Goal: Task Accomplishment & Management: Use online tool/utility

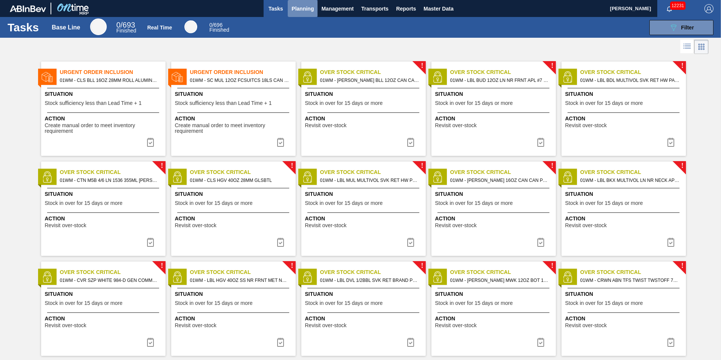
click at [294, 8] on span "Planning" at bounding box center [303, 8] width 22 height 9
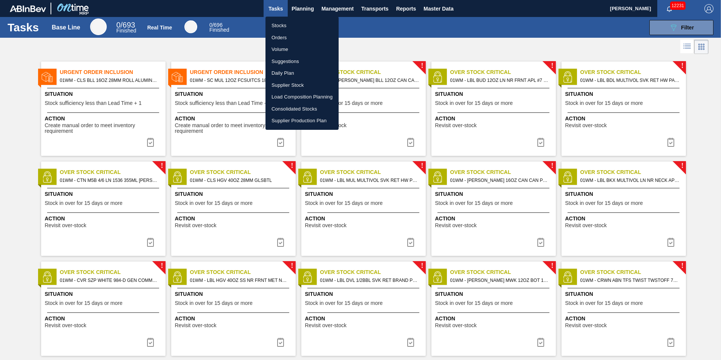
click at [297, 62] on li "Suggestions" at bounding box center [302, 61] width 73 height 12
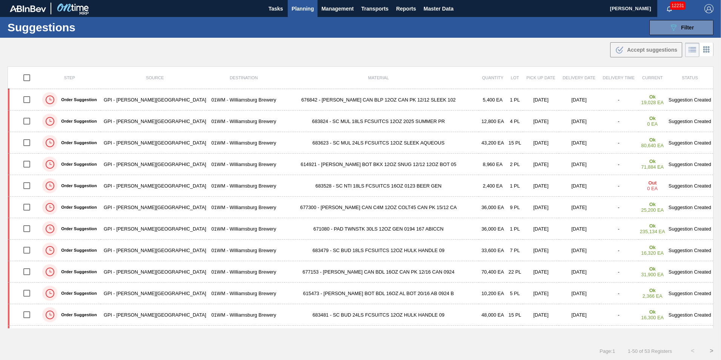
click at [411, 54] on div ".b{fill:var(--color-action-default)} Accept suggestions" at bounding box center [360, 48] width 721 height 21
click at [676, 23] on icon "089F7B8B-B2A5-4AFE-B5C0-19BA573D28AC" at bounding box center [673, 27] width 9 height 9
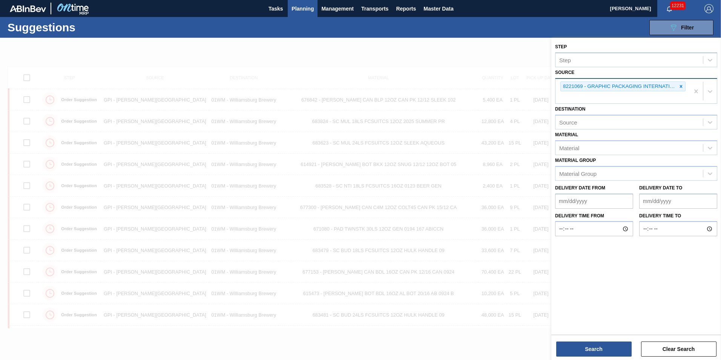
click at [686, 84] on div "8221069 - GRAPHIC PACKAGING INTERNATIONA" at bounding box center [623, 91] width 134 height 25
click at [460, 58] on div at bounding box center [360, 218] width 721 height 360
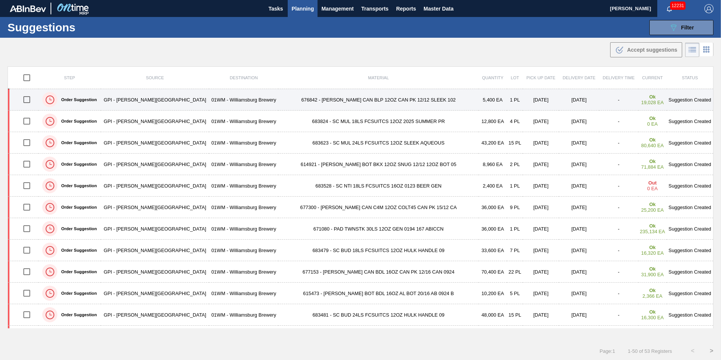
click at [29, 98] on input "checkbox" at bounding box center [27, 100] width 16 height 16
checkbox input "true"
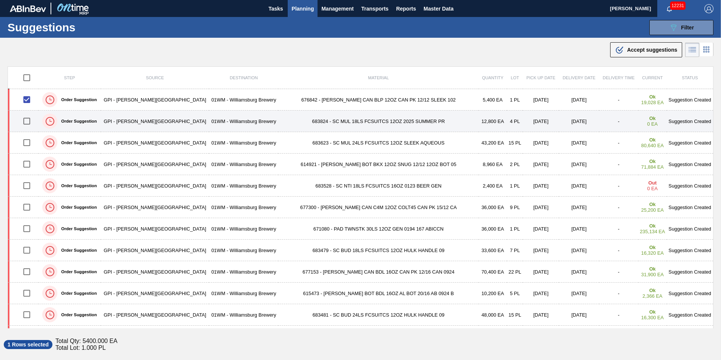
click at [31, 119] on input "checkbox" at bounding box center [27, 121] width 16 height 16
checkbox input "true"
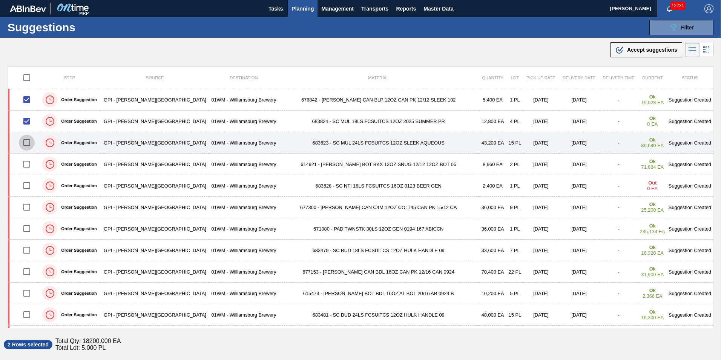
click at [31, 140] on input "checkbox" at bounding box center [27, 143] width 16 height 16
checkbox input "true"
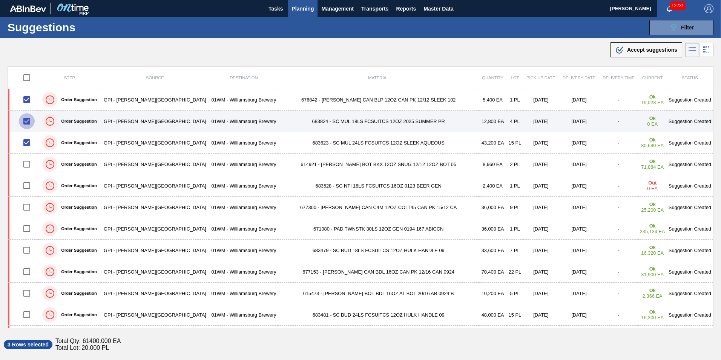
click at [32, 118] on input "checkbox" at bounding box center [27, 121] width 16 height 16
checkbox input "false"
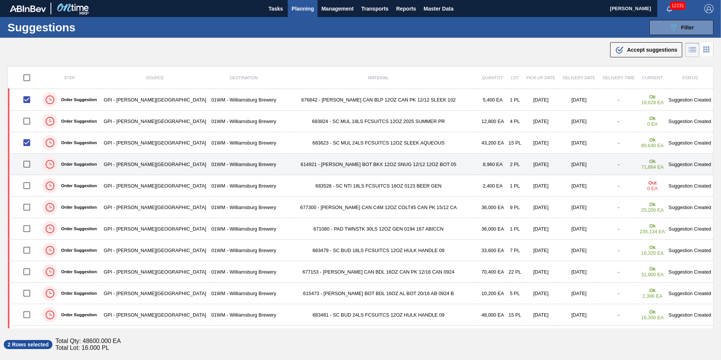
click at [27, 165] on input "checkbox" at bounding box center [27, 164] width 16 height 16
checkbox input "true"
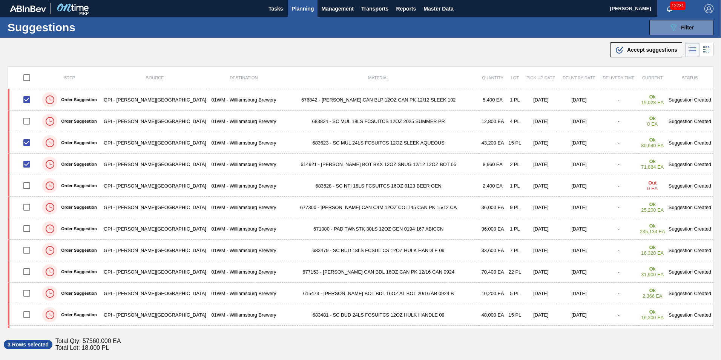
click at [420, 33] on div "Suggestions 089F7B8B-B2A5-4AFE-B5C0-19BA573D28AC Filter Step Step Source 822106…" at bounding box center [360, 27] width 721 height 21
drag, startPoint x: 75, startPoint y: 28, endPoint x: 8, endPoint y: 29, distance: 67.5
click at [8, 29] on h1 "Suggestions" at bounding box center [75, 27] width 134 height 9
copy h1 "Suggestions"
click at [87, 28] on h1 "Suggestions" at bounding box center [75, 27] width 134 height 9
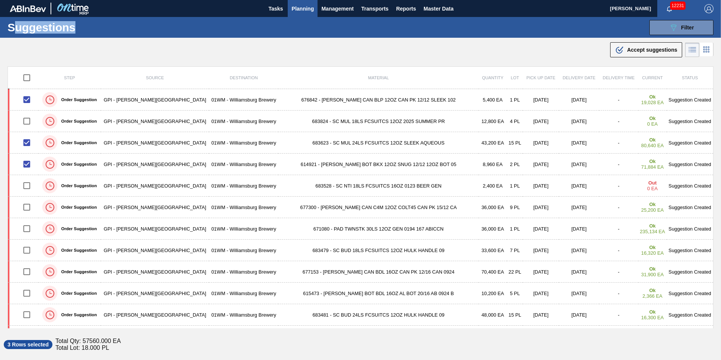
drag, startPoint x: 80, startPoint y: 28, endPoint x: 12, endPoint y: 26, distance: 67.2
click at [12, 26] on h1 "Suggestions" at bounding box center [75, 27] width 134 height 9
drag, startPoint x: 12, startPoint y: 26, endPoint x: 12, endPoint y: 32, distance: 6.5
click at [12, 32] on h1 "Suggestions" at bounding box center [75, 27] width 134 height 9
drag, startPoint x: 7, startPoint y: 26, endPoint x: 79, endPoint y: 31, distance: 71.8
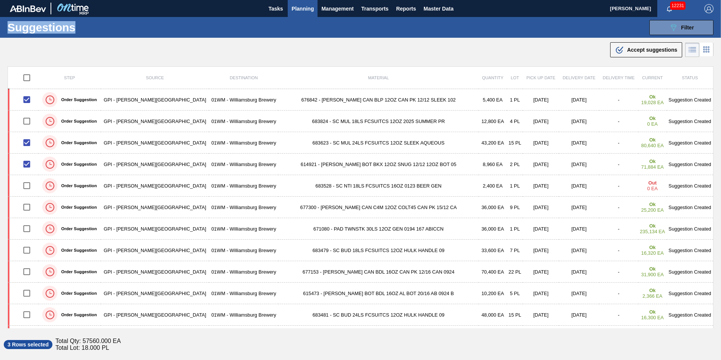
click at [79, 31] on div "Suggestions 089F7B8B-B2A5-4AFE-B5C0-19BA573D28AC Filter Step Step Source 822106…" at bounding box center [360, 27] width 721 height 21
drag, startPoint x: 79, startPoint y: 31, endPoint x: 164, endPoint y: 44, distance: 86.2
click at [164, 44] on div ".b{fill:var(--color-action-default)} Accept suggestions" at bounding box center [360, 48] width 721 height 21
click at [131, 44] on div ".b{fill:var(--color-action-default)} Accept suggestions" at bounding box center [360, 48] width 721 height 21
click at [165, 46] on div ".b{fill:var(--color-action-default)} Accept suggestions" at bounding box center [360, 48] width 721 height 21
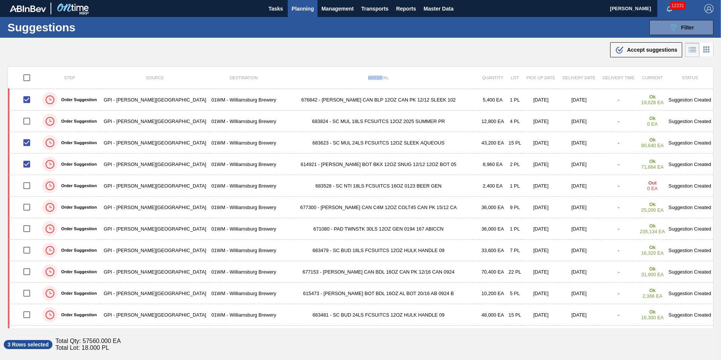
drag, startPoint x: 343, startPoint y: 77, endPoint x: 310, endPoint y: 74, distance: 32.2
click at [310, 74] on th "Material" at bounding box center [378, 78] width 200 height 22
drag, startPoint x: 310, startPoint y: 74, endPoint x: 304, endPoint y: 63, distance: 13.2
click at [304, 63] on main "Tasks Planning Management Transports Reports Master Data Vincent Geritano 12231…" at bounding box center [360, 180] width 721 height 360
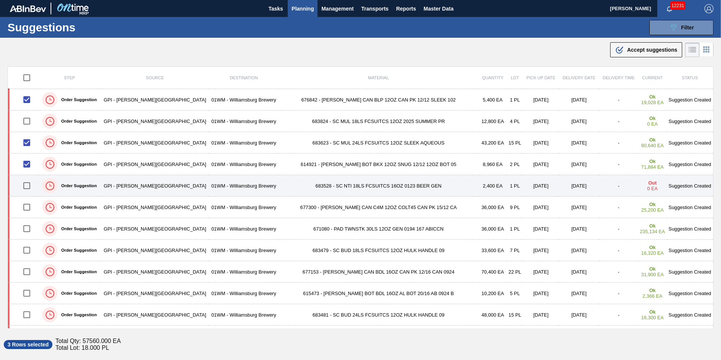
click at [31, 186] on input "checkbox" at bounding box center [27, 186] width 16 height 16
checkbox input "true"
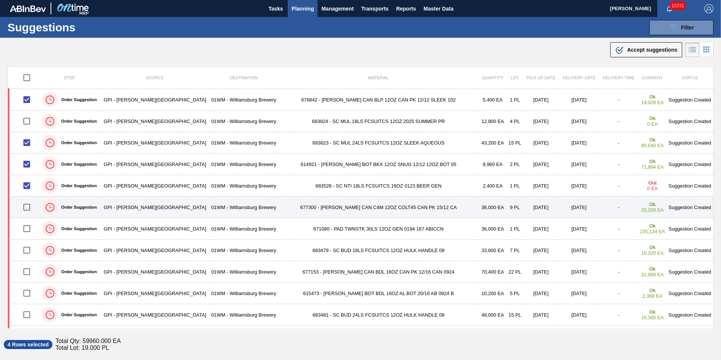
click at [27, 197] on td at bounding box center [23, 208] width 31 height 22
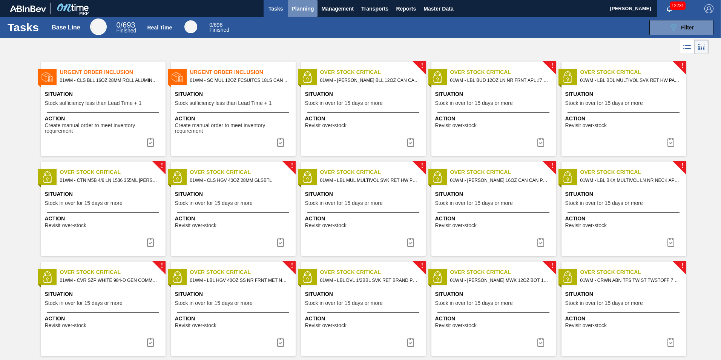
click at [298, 5] on span "Planning" at bounding box center [303, 8] width 22 height 9
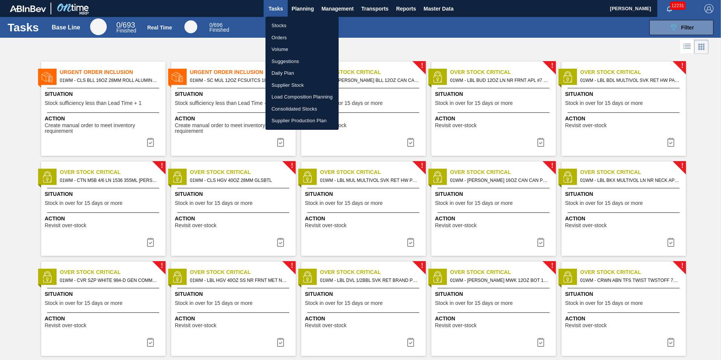
click at [283, 61] on li "Suggestions" at bounding box center [302, 61] width 73 height 12
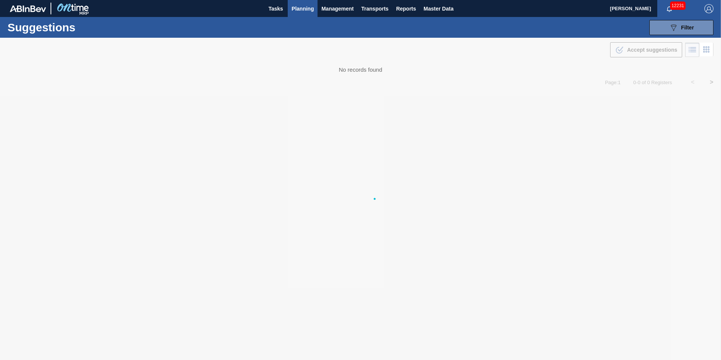
drag, startPoint x: 387, startPoint y: 68, endPoint x: 313, endPoint y: 66, distance: 74.4
click at [313, 66] on div at bounding box center [360, 199] width 721 height 322
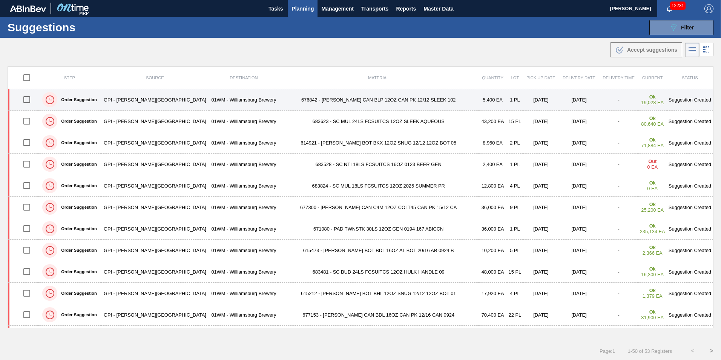
click at [28, 100] on input "checkbox" at bounding box center [27, 100] width 16 height 16
checkbox input "true"
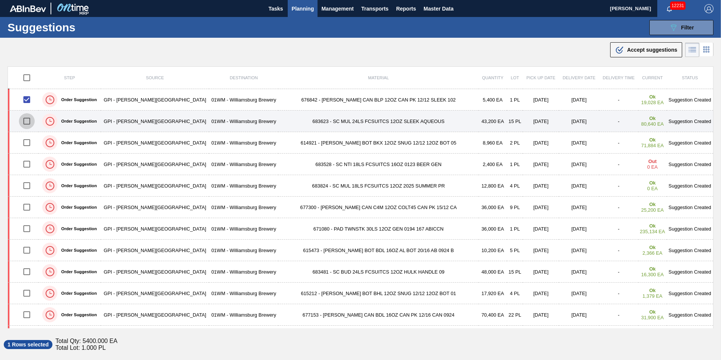
click at [31, 120] on input "checkbox" at bounding box center [27, 121] width 16 height 16
checkbox input "true"
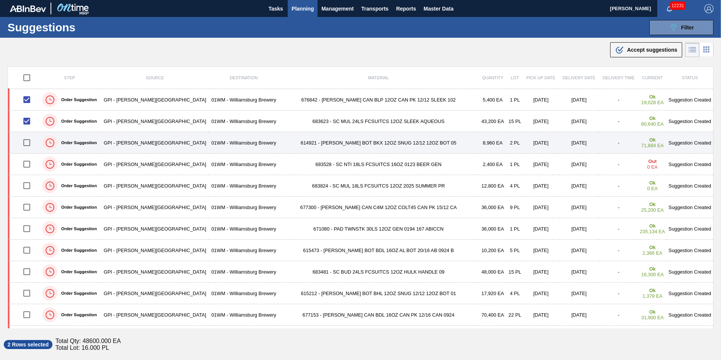
click at [23, 143] on input "checkbox" at bounding box center [27, 143] width 16 height 16
checkbox input "true"
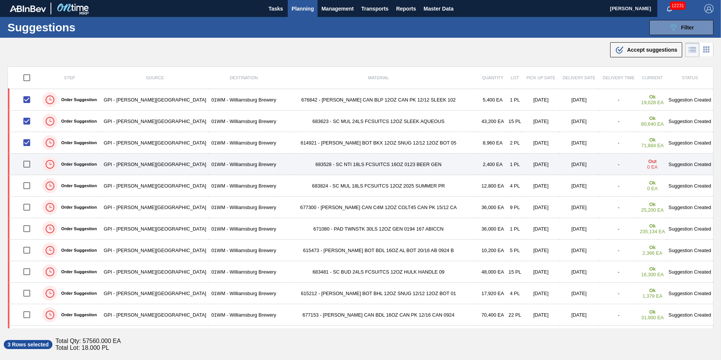
click at [31, 163] on input "checkbox" at bounding box center [27, 164] width 16 height 16
checkbox input "true"
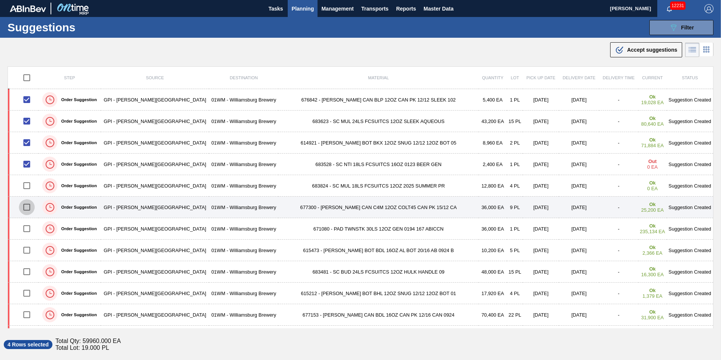
click at [27, 204] on input "checkbox" at bounding box center [27, 207] width 16 height 16
checkbox input "true"
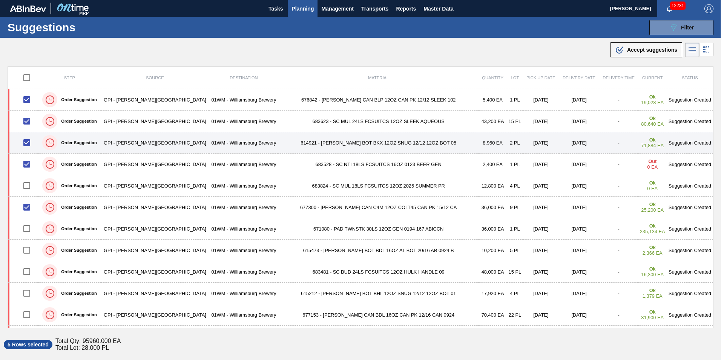
click at [28, 143] on input "checkbox" at bounding box center [27, 143] width 16 height 16
checkbox input "false"
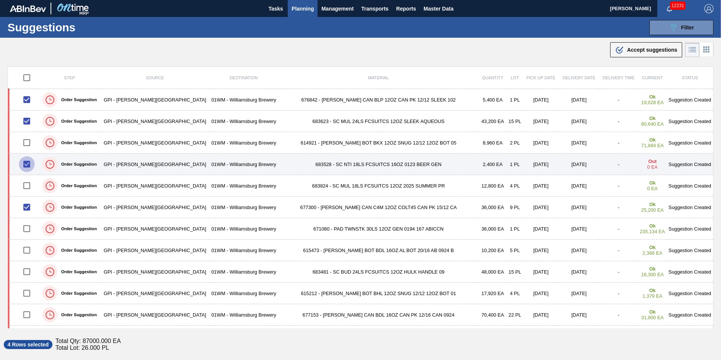
click at [29, 161] on input "checkbox" at bounding box center [27, 164] width 16 height 16
click at [27, 165] on input "checkbox" at bounding box center [27, 164] width 16 height 16
checkbox input "false"
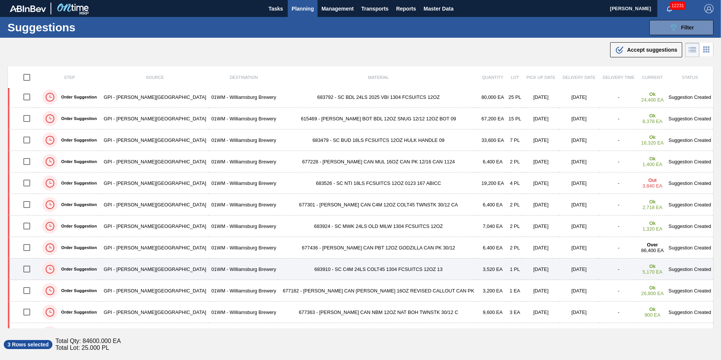
scroll to position [415, 0]
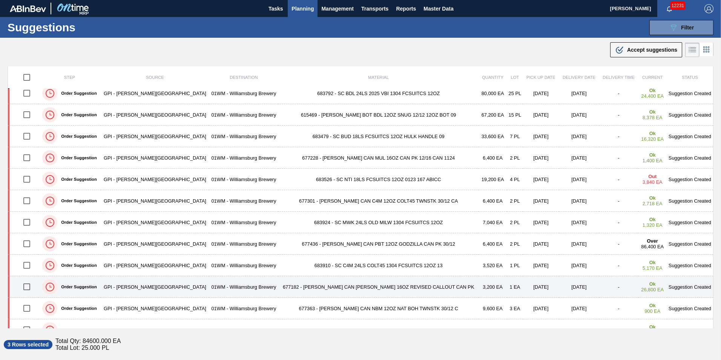
click at [30, 286] on input "checkbox" at bounding box center [27, 287] width 16 height 16
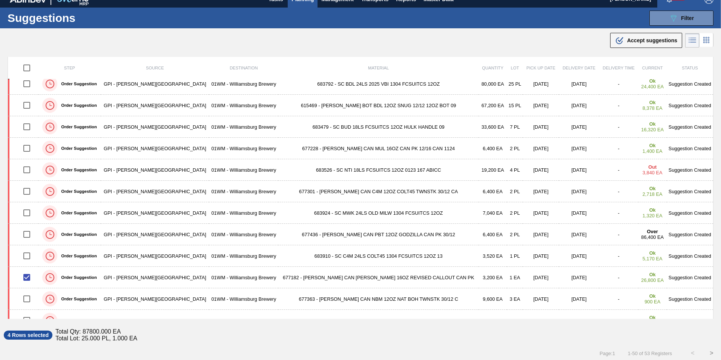
scroll to position [12, 0]
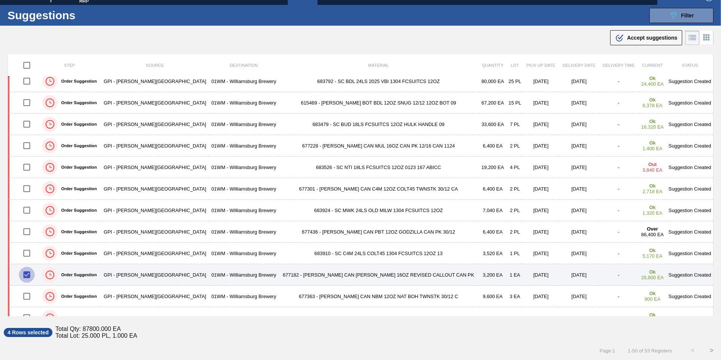
click at [29, 274] on input "checkbox" at bounding box center [27, 275] width 16 height 16
checkbox input "false"
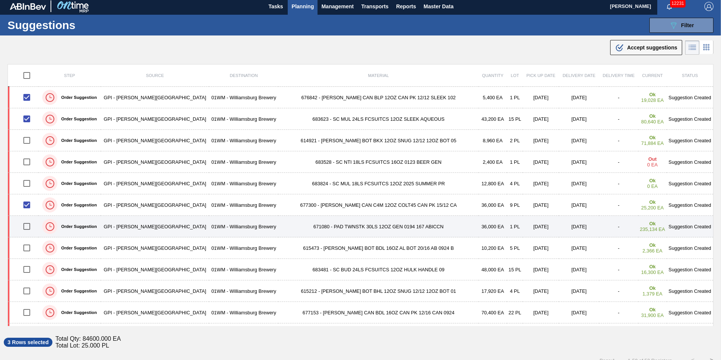
scroll to position [0, 0]
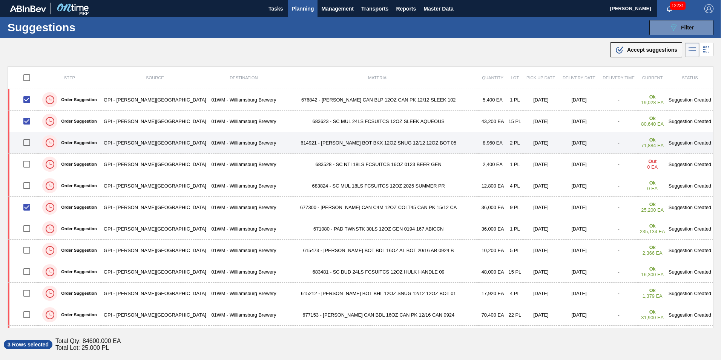
click at [30, 145] on input "checkbox" at bounding box center [27, 143] width 16 height 16
checkbox input "false"
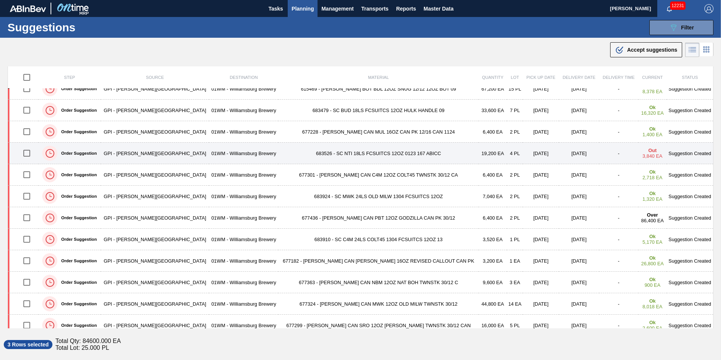
scroll to position [453, 0]
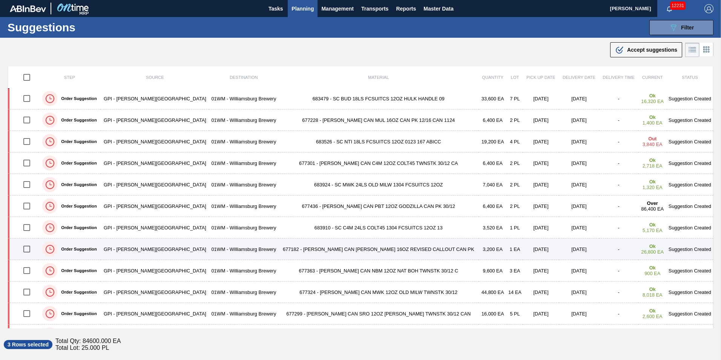
click at [28, 248] on input "checkbox" at bounding box center [27, 249] width 16 height 16
checkbox input "true"
click at [341, 247] on td "677182 - [PERSON_NAME] CAN [PERSON_NAME] 16OZ REVISED CALLOUT CAN PK" at bounding box center [378, 249] width 200 height 22
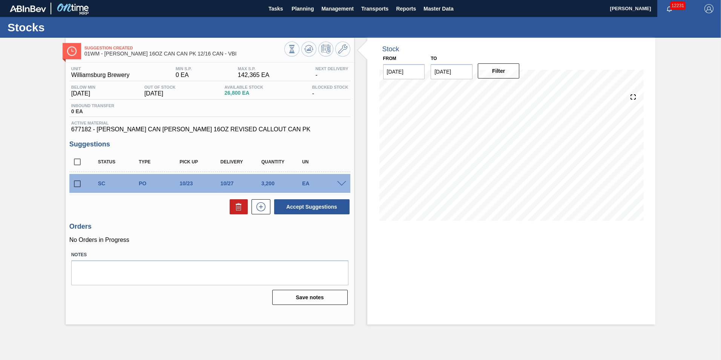
click at [347, 184] on div at bounding box center [342, 183] width 15 height 6
click at [343, 182] on span at bounding box center [341, 184] width 9 height 6
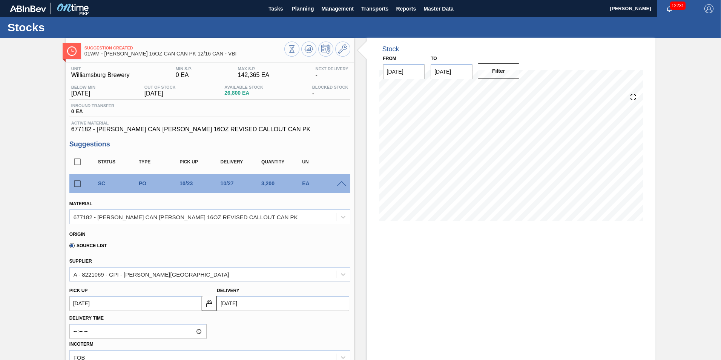
click at [355, 47] on div "Stock From [DATE] to [DATE] Filter 10/08 Stock Projection 26,800 SAP Planning 0…" at bounding box center [505, 315] width 302 height 555
click at [347, 48] on button at bounding box center [342, 48] width 15 height 15
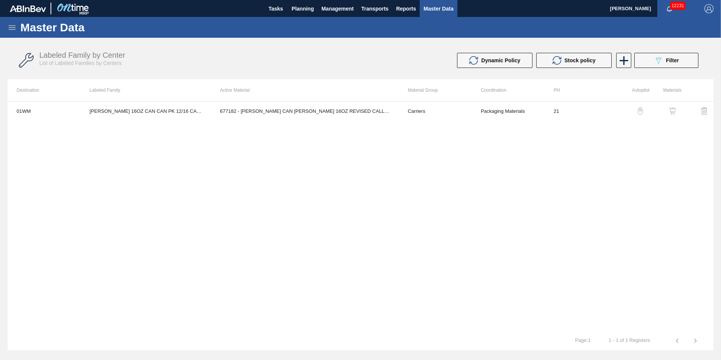
click at [641, 111] on img "button" at bounding box center [641, 111] width 8 height 8
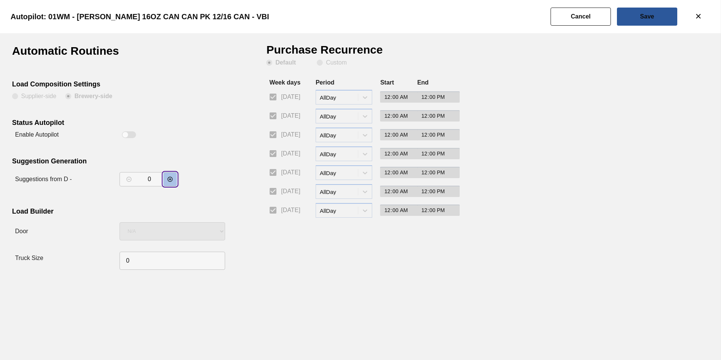
click at [173, 181] on icon "decrementar valor" at bounding box center [170, 179] width 6 height 6
click at [172, 180] on icon "decrementar valor" at bounding box center [170, 179] width 6 height 6
type input "2"
click at [262, 267] on div "Automatic Routines Load Composition Settings Supplier-side Brewery-side Status …" at bounding box center [139, 158] width 254 height 227
click at [640, 13] on button "Save" at bounding box center [647, 17] width 60 height 18
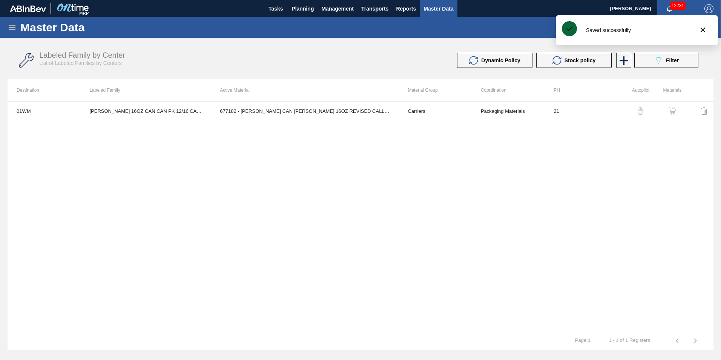
click at [671, 110] on img "button" at bounding box center [673, 111] width 8 height 8
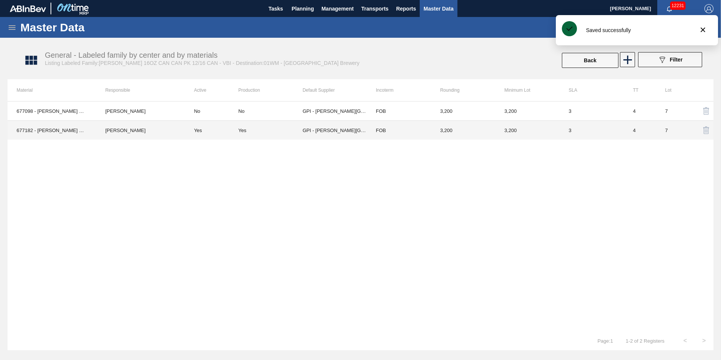
click at [383, 133] on td "FOB" at bounding box center [399, 130] width 64 height 19
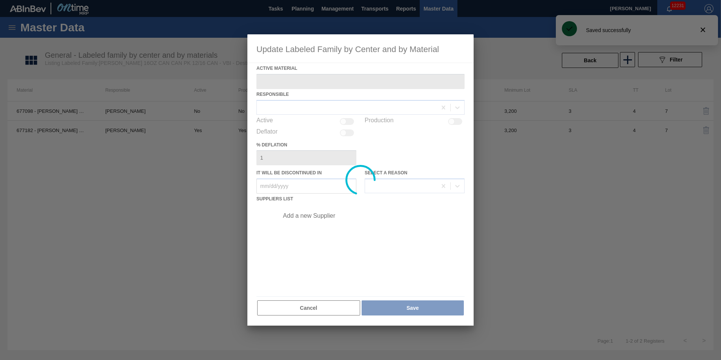
type Material "677182 - [PERSON_NAME] CAN [PERSON_NAME] 16OZ REVISED CALLOUT CAN PK"
checkbox input "true"
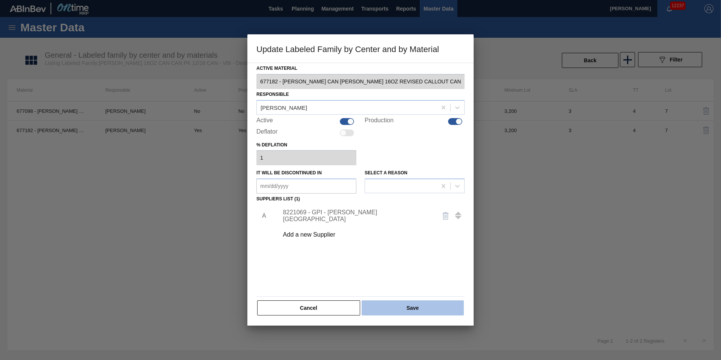
click at [415, 309] on button "Save" at bounding box center [413, 307] width 102 height 15
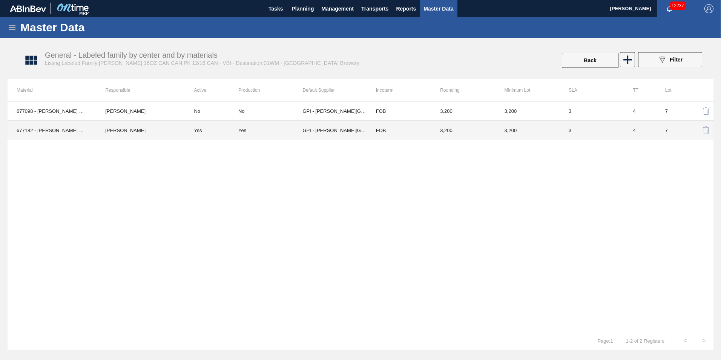
click at [269, 133] on div "Yes" at bounding box center [270, 131] width 64 height 6
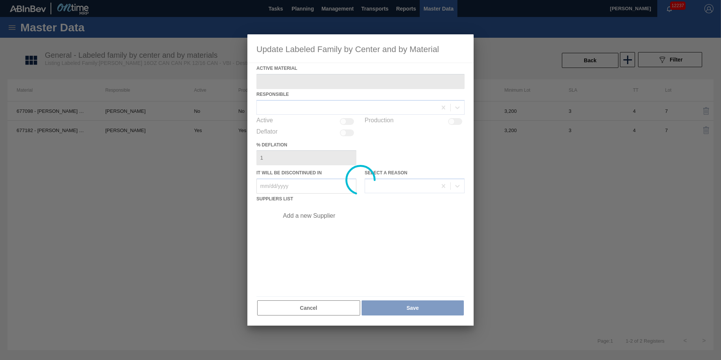
type Material "677182 - [PERSON_NAME] CAN [PERSON_NAME] 16OZ REVISED CALLOUT CAN PK"
checkbox input "true"
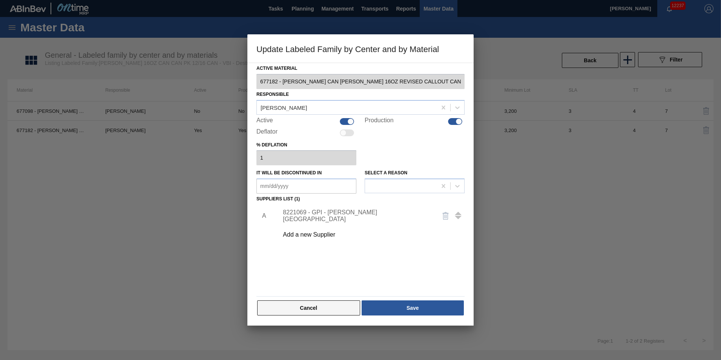
click at [332, 307] on button "Cancel" at bounding box center [308, 307] width 103 height 15
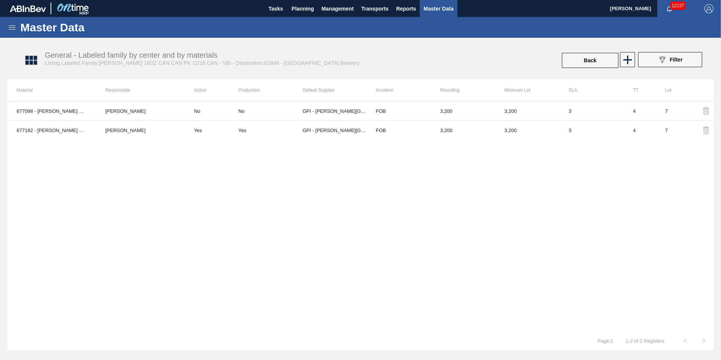
click at [371, 239] on div "677098 - [PERSON_NAME] CAN [PERSON_NAME] 16OZ CAN PK 12/16 CAN 0724 [PERSON_NAM…" at bounding box center [361, 216] width 706 height 230
click at [598, 58] on button "Back" at bounding box center [590, 60] width 57 height 15
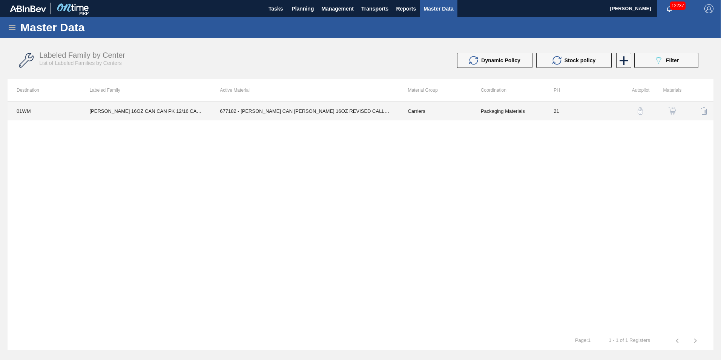
click at [412, 113] on td "Carriers" at bounding box center [435, 110] width 73 height 19
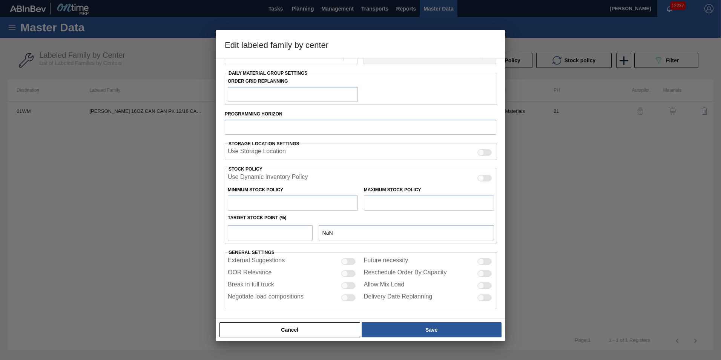
scroll to position [112, 0]
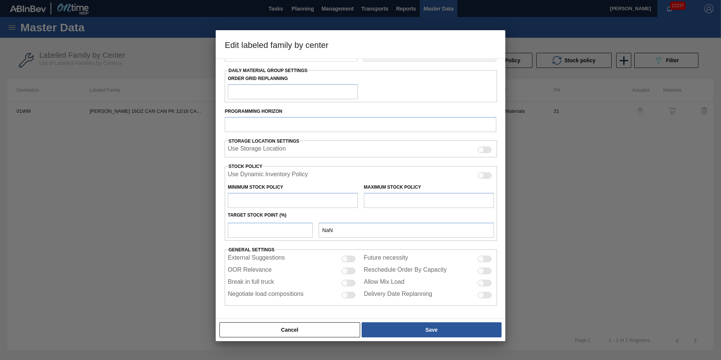
type input "Carriers"
type input "Can Carriers"
type input "[PERSON_NAME] 16OZ CAN CAN PK 12/16 CAN - VBI"
type input "01WM - Williamsburg Brewery"
type input "21"
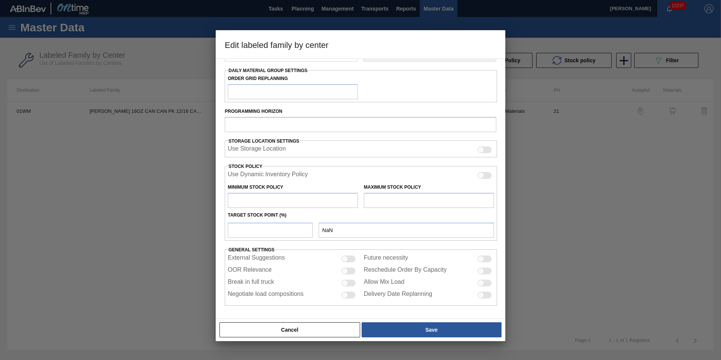
type input "0"
type input "142,365"
type input "0"
checkbox input "true"
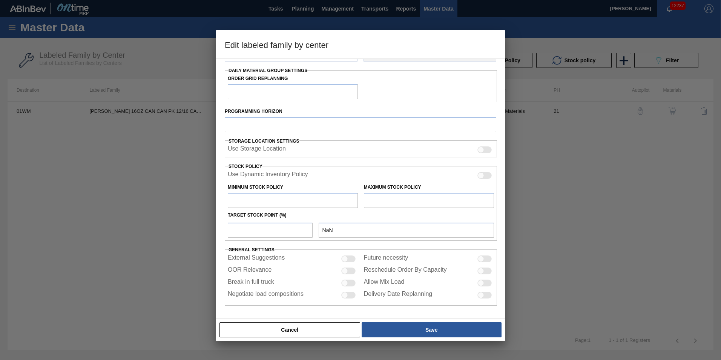
checkbox input "true"
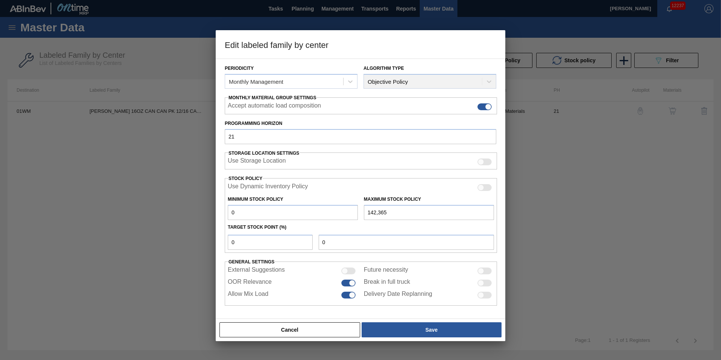
scroll to position [86, 0]
click at [328, 329] on button "Cancel" at bounding box center [290, 329] width 141 height 15
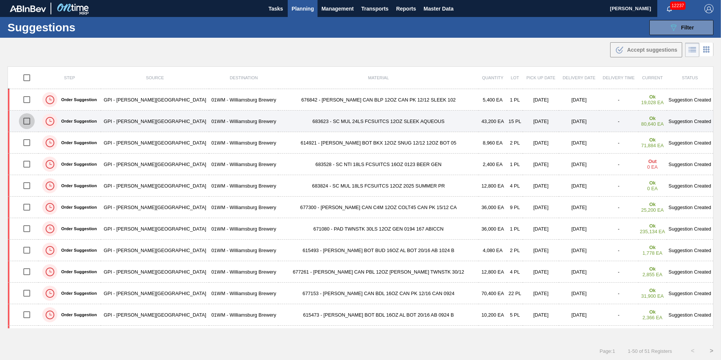
click at [35, 118] on input "checkbox" at bounding box center [27, 121] width 16 height 16
checkbox input "true"
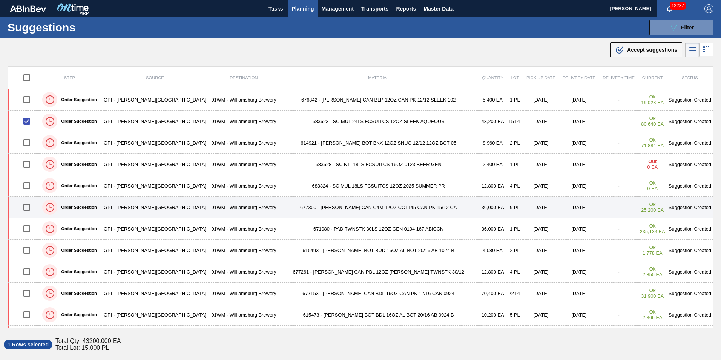
click at [28, 206] on input "checkbox" at bounding box center [27, 207] width 16 height 16
checkbox input "true"
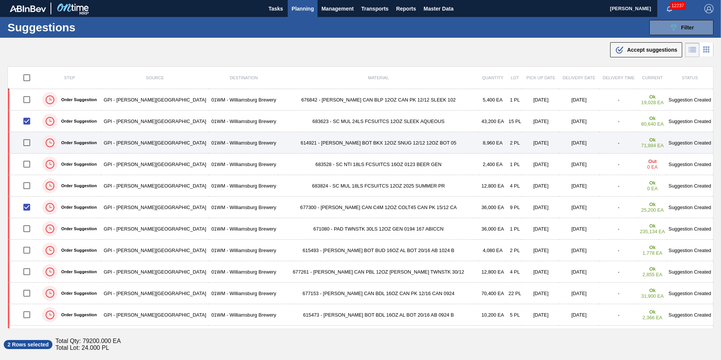
click at [30, 141] on input "checkbox" at bounding box center [27, 143] width 16 height 16
checkbox input "true"
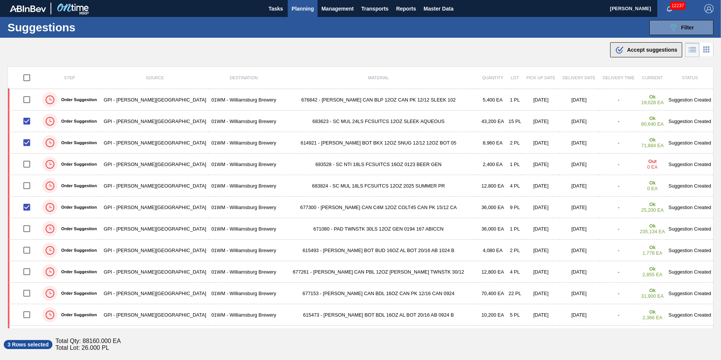
click at [662, 49] on span "Accept suggestions" at bounding box center [652, 50] width 50 height 6
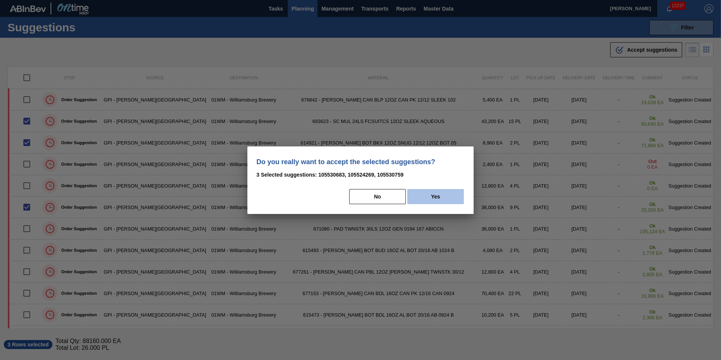
click at [434, 198] on button "Yes" at bounding box center [435, 196] width 57 height 15
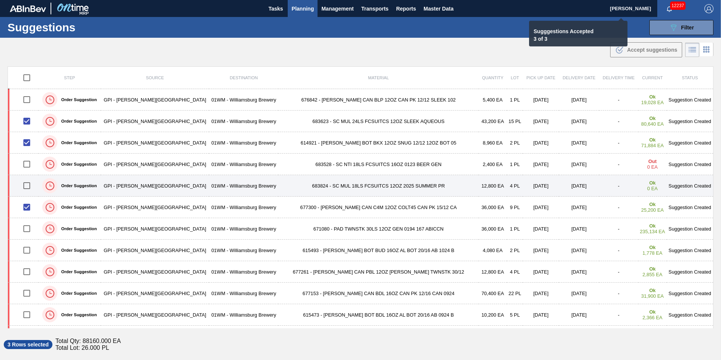
checkbox input "false"
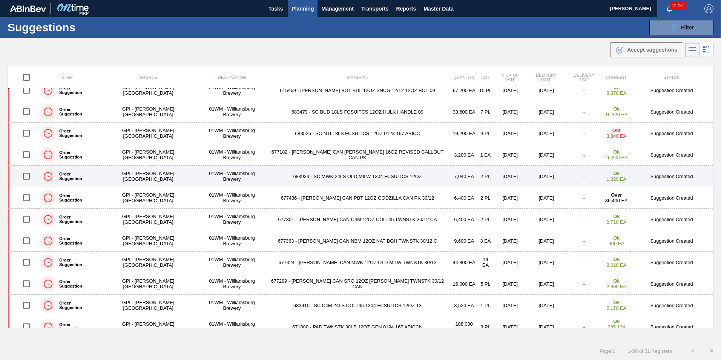
scroll to position [453, 0]
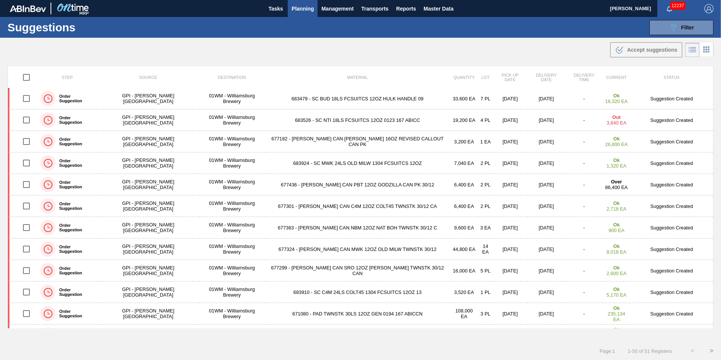
click at [305, 5] on span "Planning" at bounding box center [303, 8] width 22 height 9
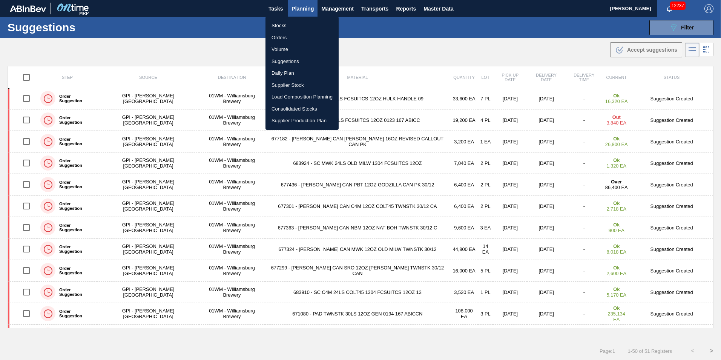
click at [297, 59] on li "Suggestions" at bounding box center [302, 61] width 73 height 12
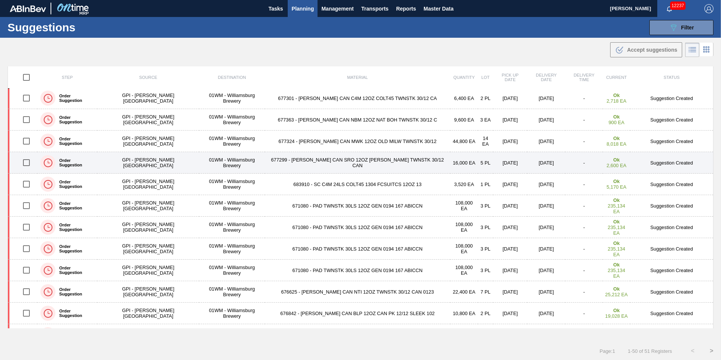
scroll to position [566, 0]
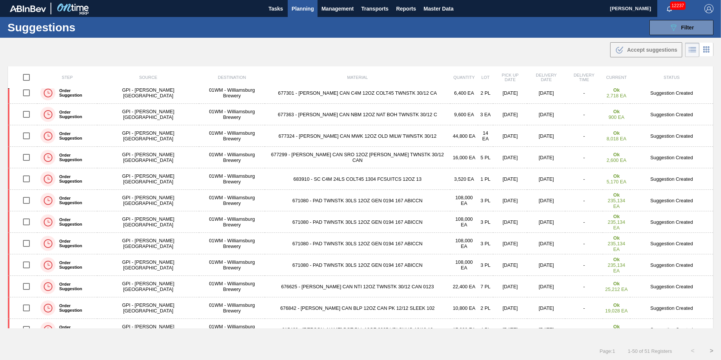
click at [365, 45] on div ".b{fill:var(--color-action-default)} Accept suggestions" at bounding box center [360, 48] width 721 height 21
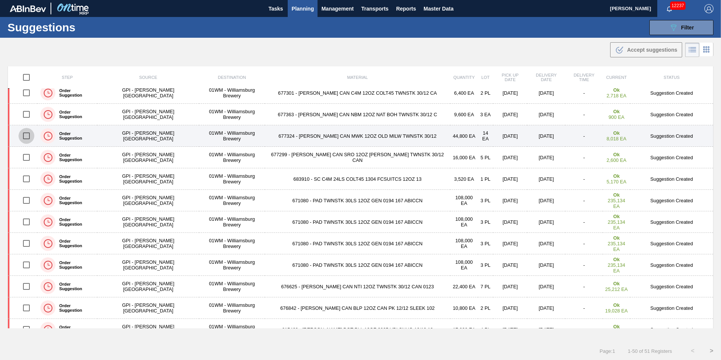
click at [29, 135] on input "checkbox" at bounding box center [26, 136] width 16 height 16
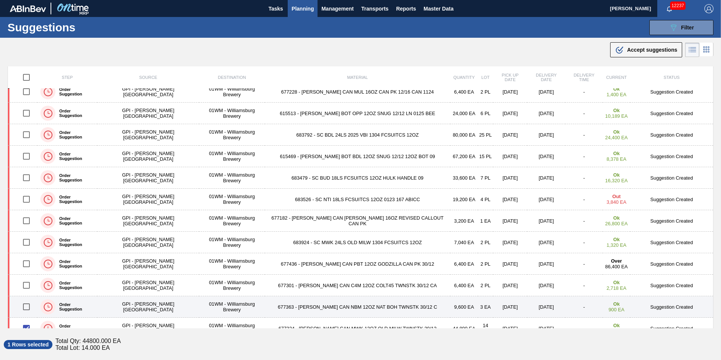
scroll to position [490, 0]
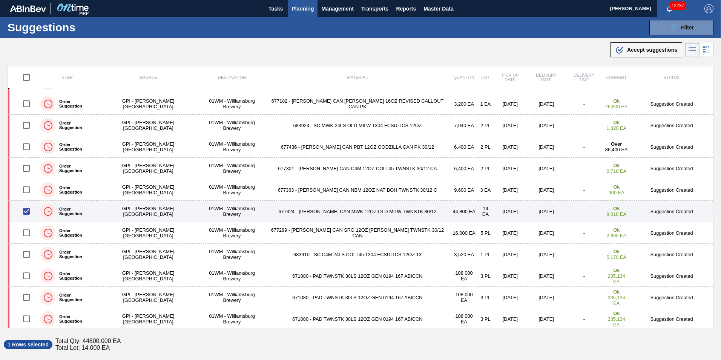
click at [26, 211] on input "checkbox" at bounding box center [26, 211] width 16 height 16
checkbox input "false"
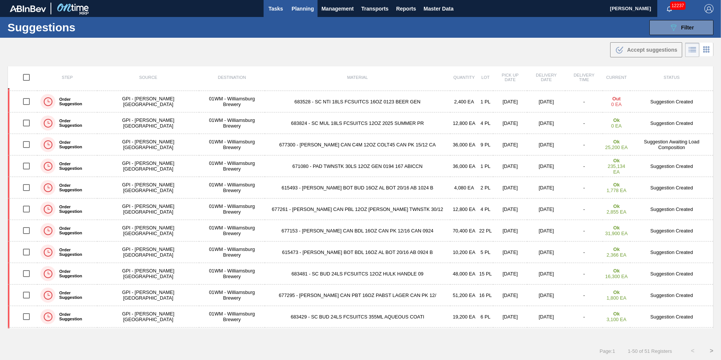
scroll to position [0, 0]
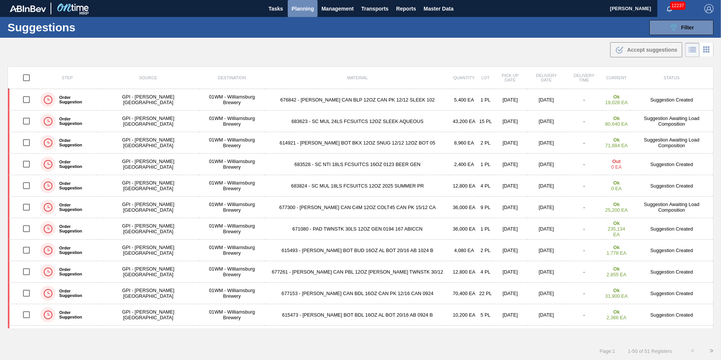
drag, startPoint x: 306, startPoint y: 12, endPoint x: 303, endPoint y: 17, distance: 5.9
click at [305, 12] on span "Planning" at bounding box center [303, 8] width 22 height 9
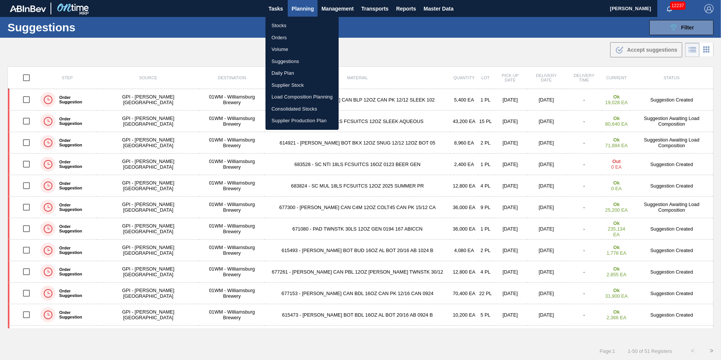
click at [294, 98] on li "Load Composition Planning" at bounding box center [302, 97] width 73 height 12
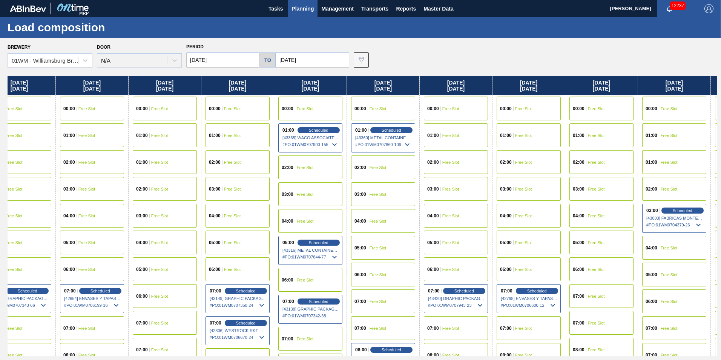
drag, startPoint x: 352, startPoint y: 89, endPoint x: 320, endPoint y: 91, distance: 32.1
click at [320, 91] on div "[DATE] 00:00 Free Slot 01:00 Free Slot 02:00 Free Slot 03:00 Free Slot 04:00 Fr…" at bounding box center [363, 216] width 710 height 280
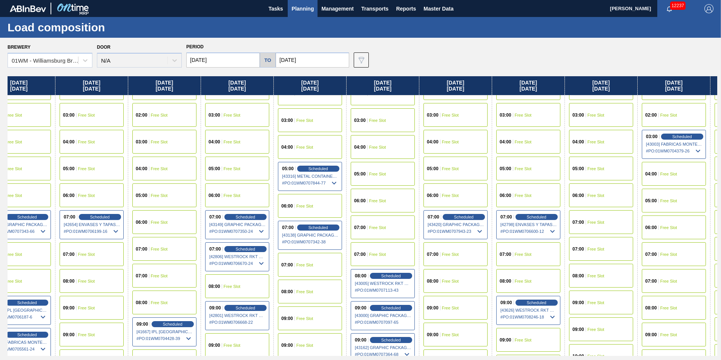
scroll to position [75, 25]
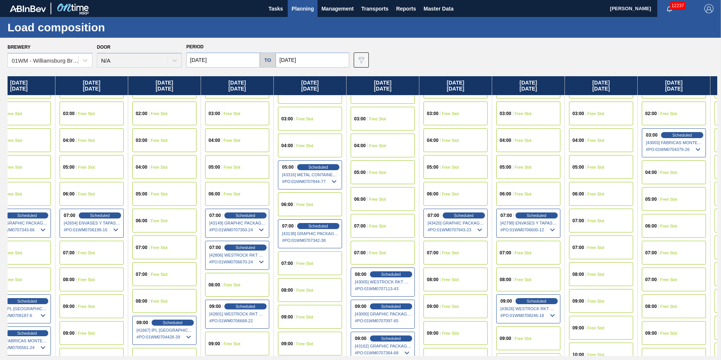
click at [594, 216] on div "07:00 Free Slot" at bounding box center [601, 221] width 64 height 24
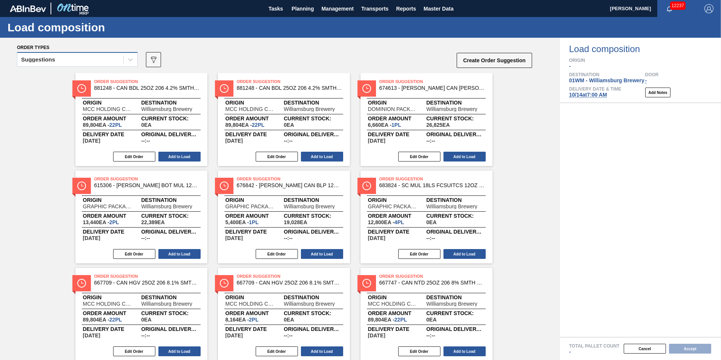
click at [50, 66] on div "Suggestions" at bounding box center [77, 59] width 121 height 15
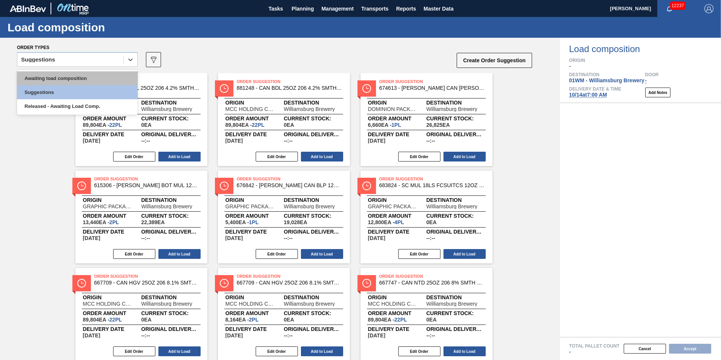
click at [47, 75] on div "Awaiting load composition" at bounding box center [77, 78] width 121 height 14
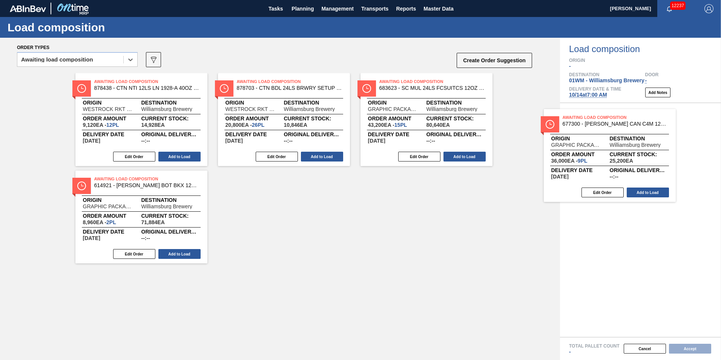
drag, startPoint x: 430, startPoint y: 120, endPoint x: 626, endPoint y: 158, distance: 199.8
click at [626, 158] on div "Order types option Awaiting load composition, selected. Select is focused ,type…" at bounding box center [360, 199] width 721 height 322
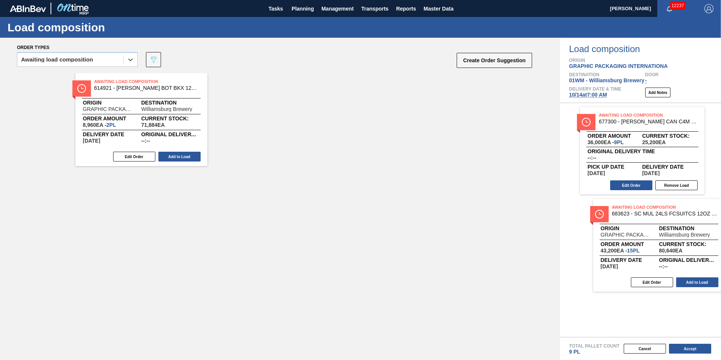
drag, startPoint x: 85, startPoint y: 128, endPoint x: 575, endPoint y: 243, distance: 503.4
click at [575, 243] on div "Order types option Awaiting load composition, selected. Select is focused ,type…" at bounding box center [360, 199] width 721 height 322
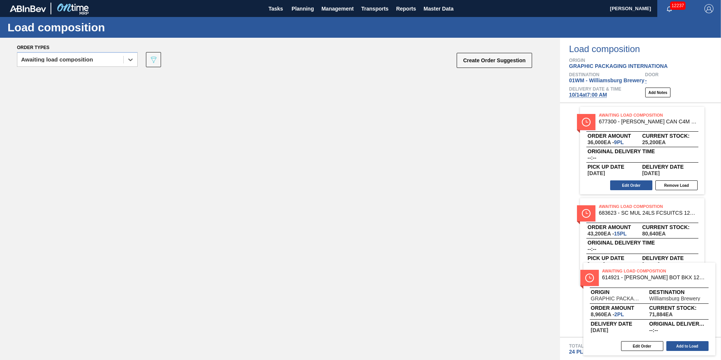
drag, startPoint x: 358, startPoint y: 243, endPoint x: 618, endPoint y: 313, distance: 270.1
click at [618, 314] on div "Order types option Awaiting load composition, selected. Select is focused ,type…" at bounding box center [360, 199] width 721 height 322
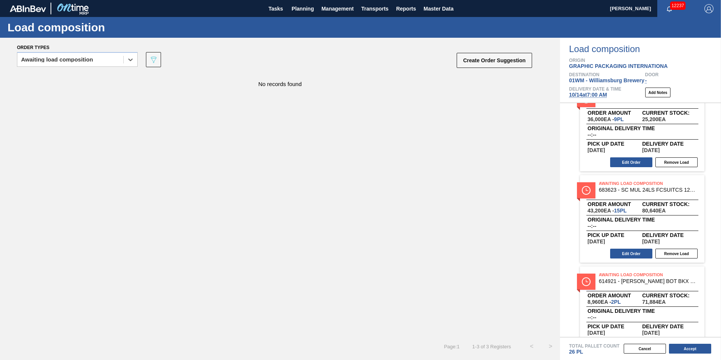
scroll to position [44, 0]
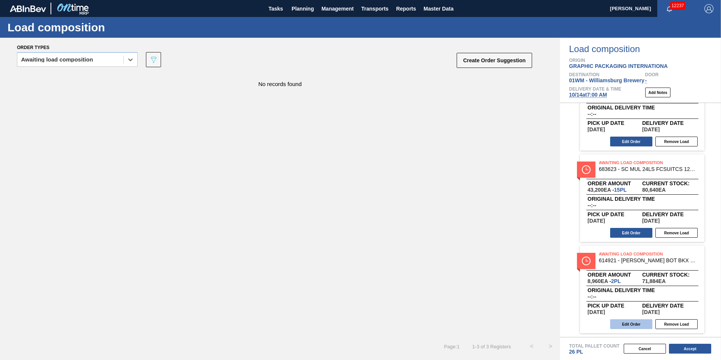
click at [633, 326] on button "Edit Order" at bounding box center [631, 324] width 42 height 10
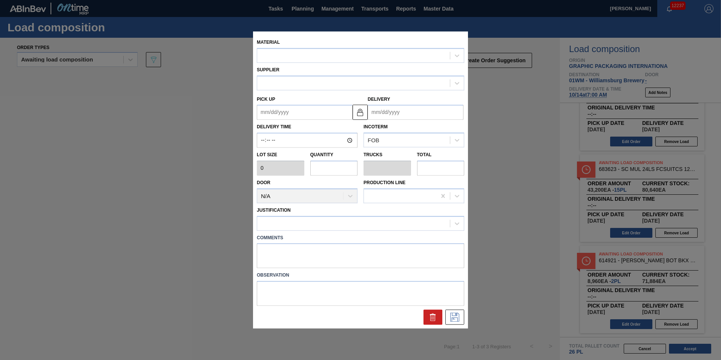
type input "4,480"
type input "2"
type input "0.077"
type input "8,960"
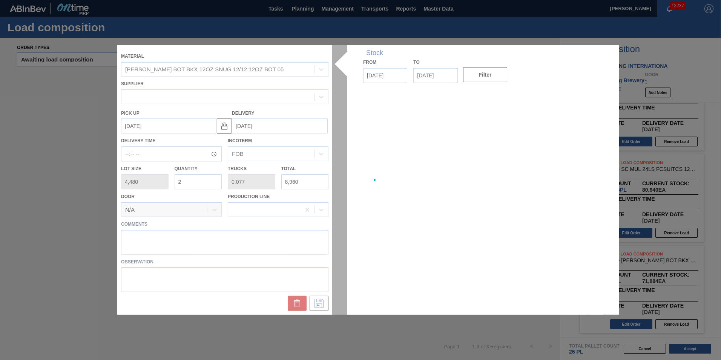
type up "[DATE]"
type input "[DATE]"
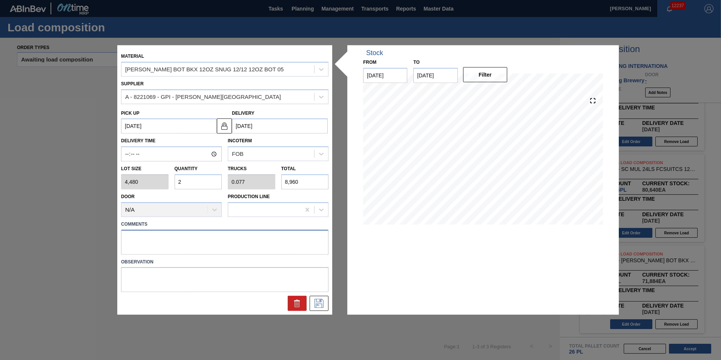
click at [286, 250] on textarea at bounding box center [224, 241] width 207 height 25
drag, startPoint x: 329, startPoint y: 181, endPoint x: 344, endPoint y: 175, distance: 15.9
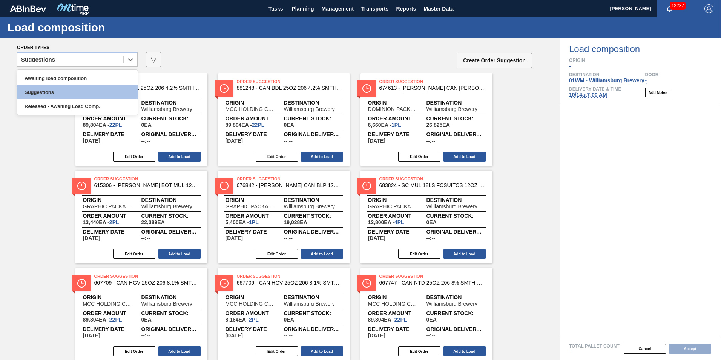
drag, startPoint x: 35, startPoint y: 58, endPoint x: 38, endPoint y: 71, distance: 13.1
click at [37, 58] on div "Suggestions" at bounding box center [38, 59] width 34 height 5
click at [38, 78] on div "Awaiting load composition" at bounding box center [77, 78] width 121 height 14
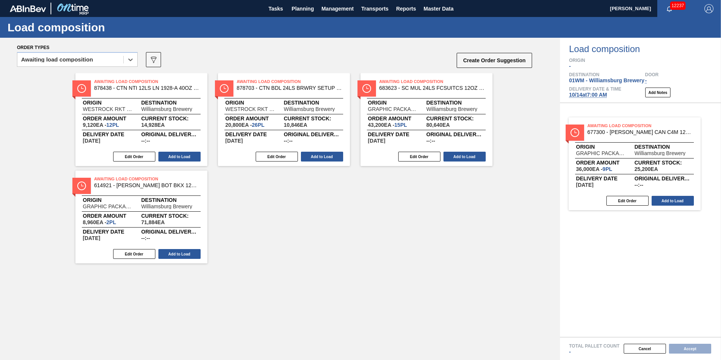
drag, startPoint x: 427, startPoint y: 123, endPoint x: 642, endPoint y: 170, distance: 220.1
click at [642, 170] on div "Order types option Awaiting load composition, selected. Select is focused ,type…" at bounding box center [360, 199] width 721 height 322
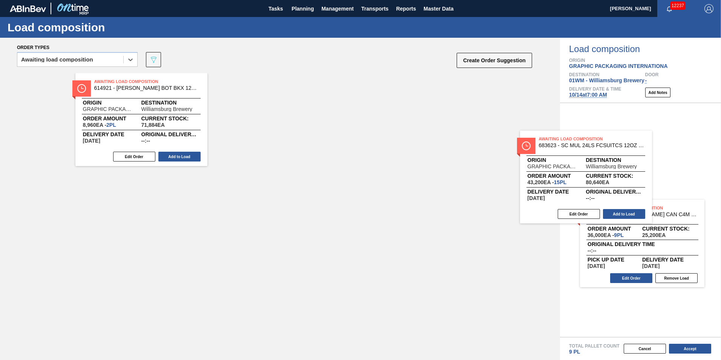
drag, startPoint x: 181, startPoint y: 128, endPoint x: 672, endPoint y: 187, distance: 494.0
click at [672, 187] on div "Order types option Awaiting load composition, selected. Select is focused ,type…" at bounding box center [360, 199] width 721 height 322
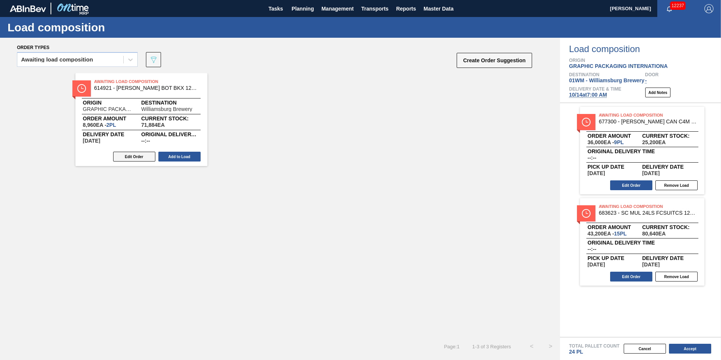
click at [130, 157] on button "Edit Order" at bounding box center [134, 157] width 42 height 10
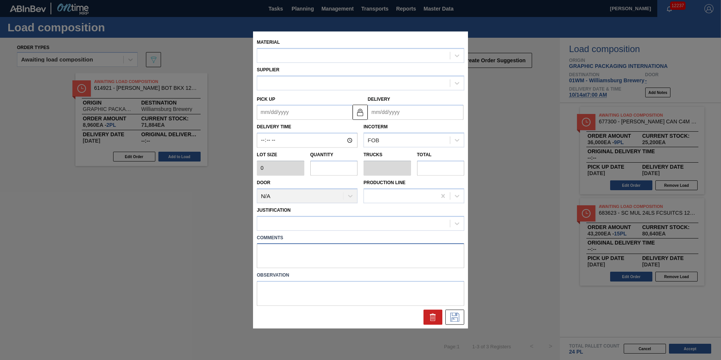
click at [290, 254] on textarea at bounding box center [360, 255] width 207 height 25
type input "4,480"
type input "2"
type input "0.077"
type input "8,960"
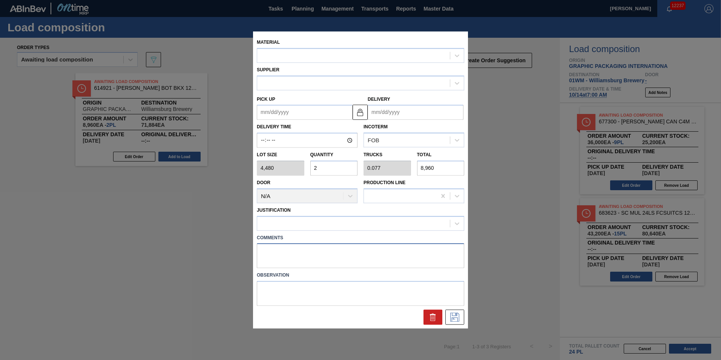
type up "[DATE]"
type input "[DATE]"
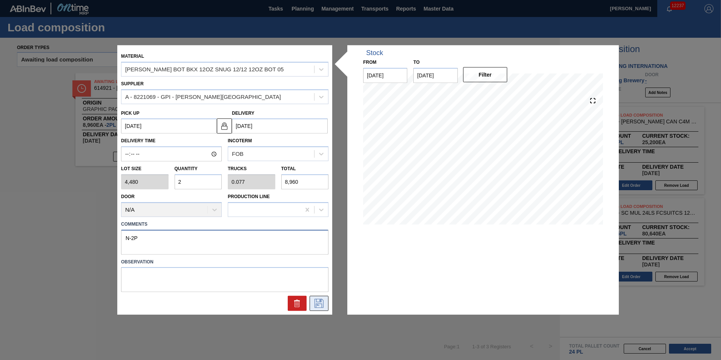
type textarea "N-2P"
click at [315, 301] on icon at bounding box center [319, 303] width 12 height 9
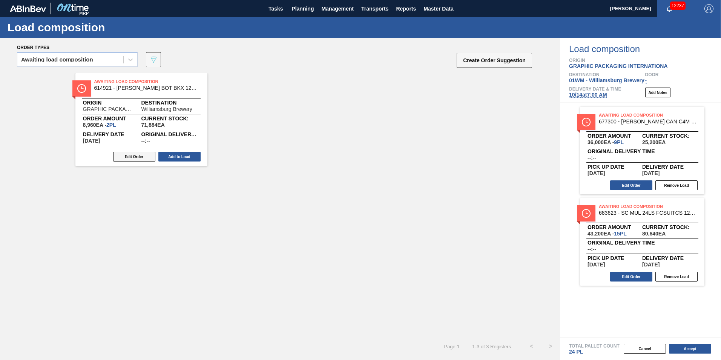
click at [147, 156] on button "Edit Order" at bounding box center [134, 157] width 42 height 10
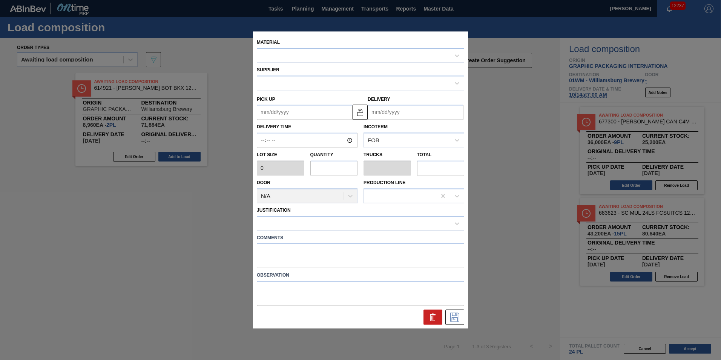
type input "4,480"
type input "2"
type input "0.077"
type input "8,960"
type textarea "N-2P"
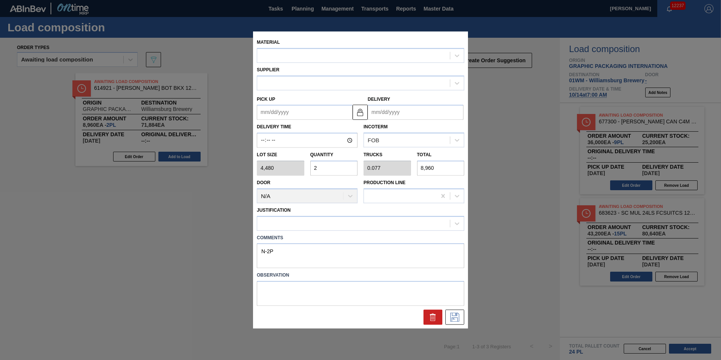
type up "[DATE]"
type input "[DATE]"
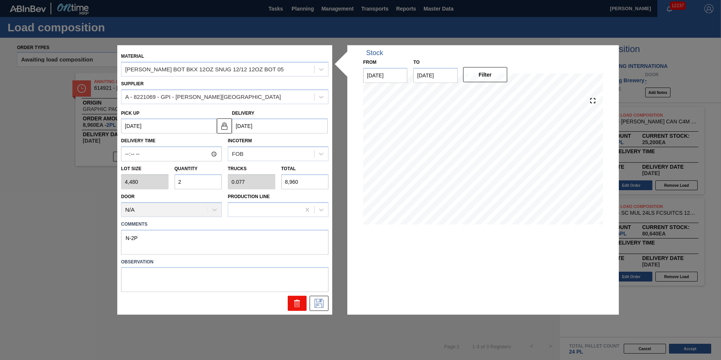
click at [294, 303] on icon at bounding box center [297, 303] width 9 height 9
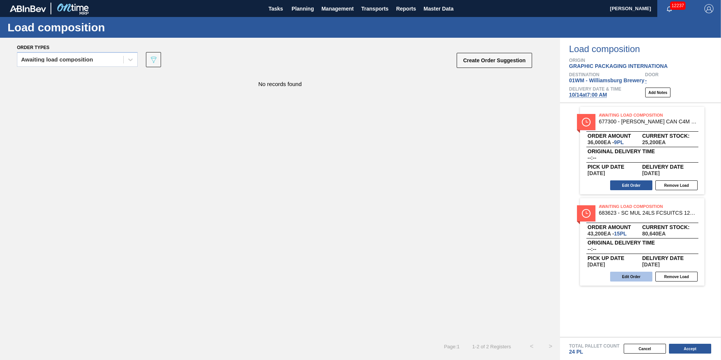
click at [628, 277] on button "Edit Order" at bounding box center [631, 277] width 42 height 10
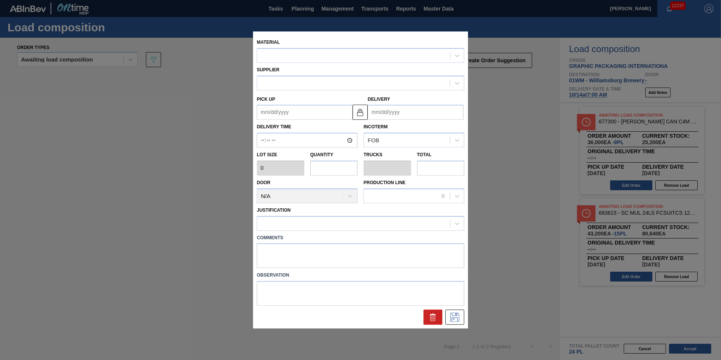
type input "2,880"
type input "15"
type input "0.577"
type input "43,200"
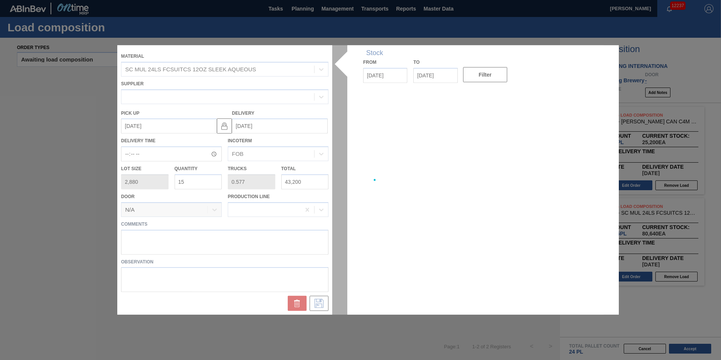
type up "[DATE]"
type input "[DATE]"
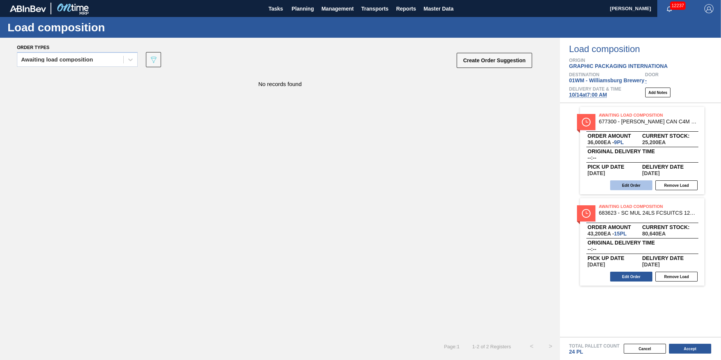
click at [638, 187] on button "Edit Order" at bounding box center [631, 185] width 42 height 10
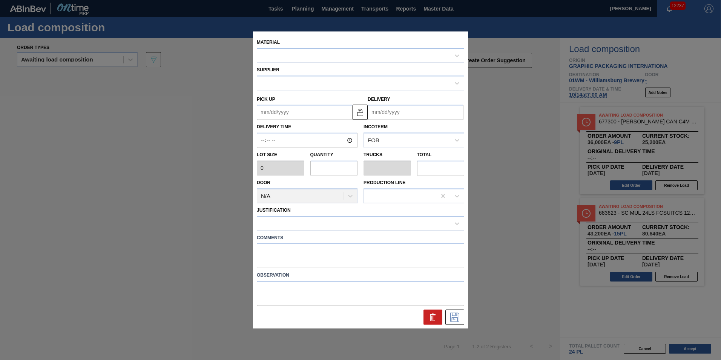
type input "4,000"
type input "9"
type input "0.346"
type input "36,000"
type up "[DATE]"
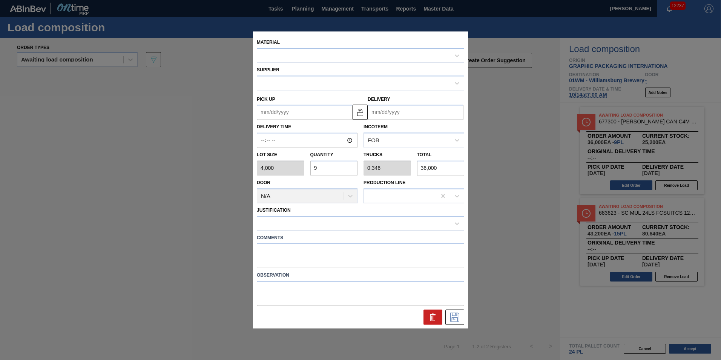
type input "[DATE]"
